Goal: Task Accomplishment & Management: Use online tool/utility

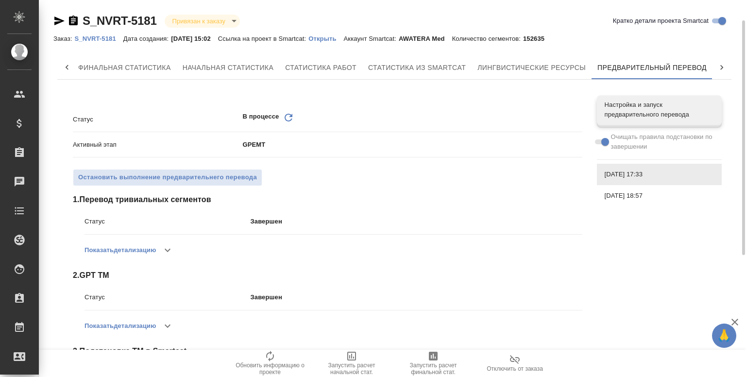
scroll to position [228, 0]
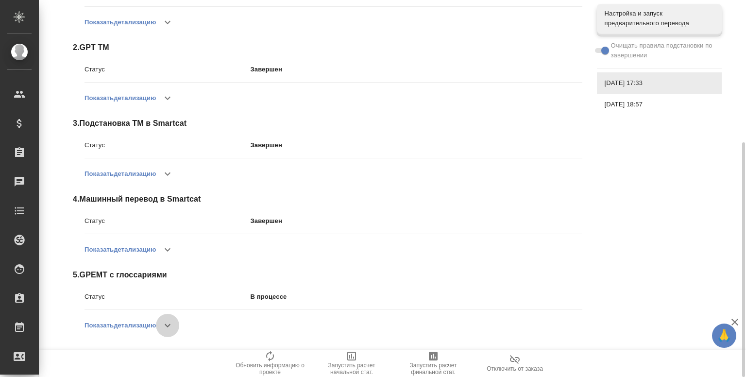
click at [176, 322] on button "button" at bounding box center [167, 325] width 23 height 23
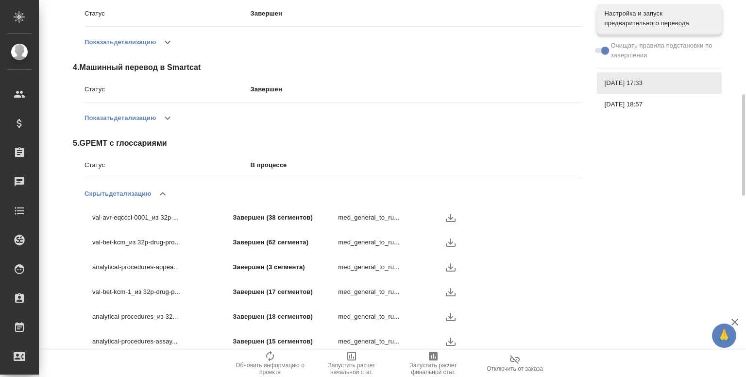
scroll to position [357, 0]
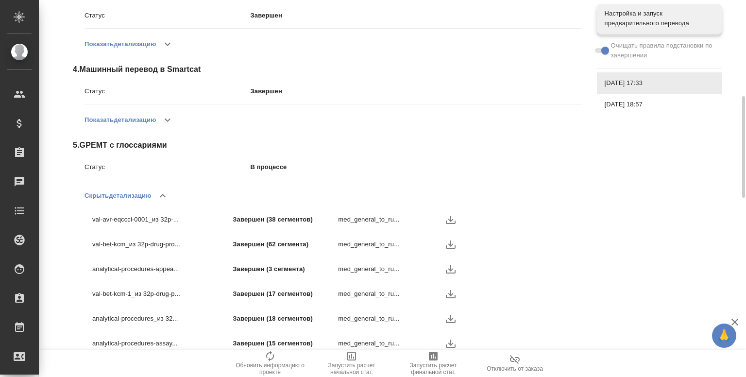
click at [446, 216] on icon "button" at bounding box center [451, 220] width 12 height 12
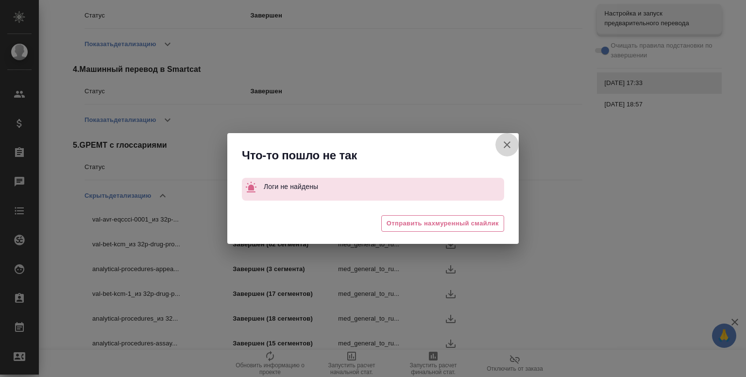
click at [501, 140] on icon "button" at bounding box center [507, 145] width 12 height 12
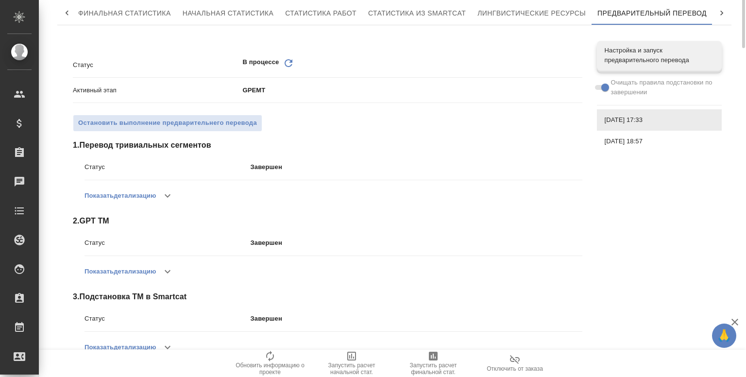
scroll to position [0, 0]
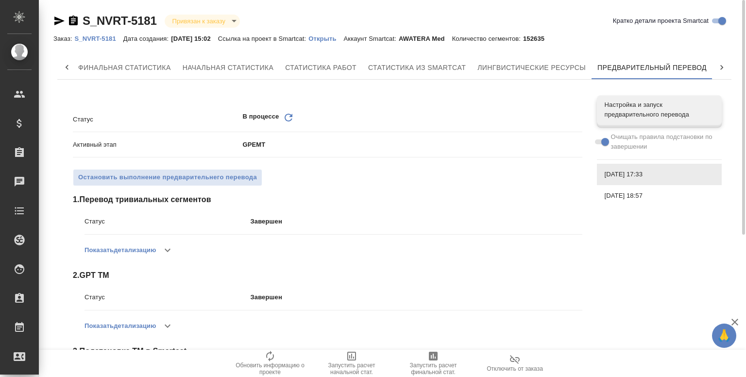
scroll to position [228, 0]
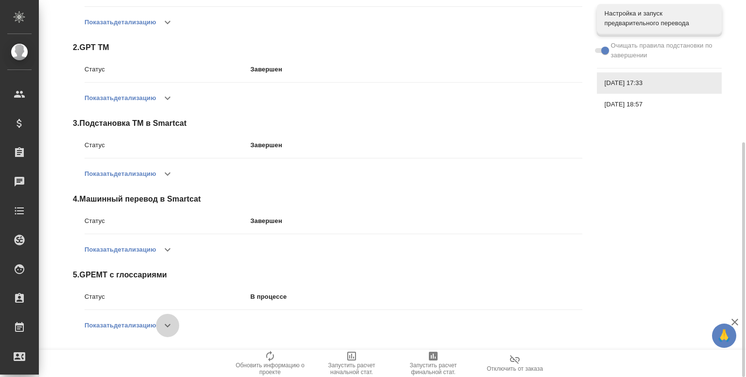
click at [173, 329] on icon "button" at bounding box center [168, 325] width 12 height 12
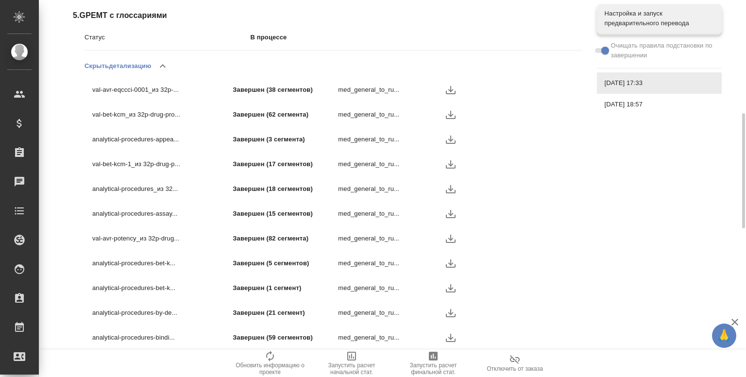
scroll to position [499, 0]
